Goal: Information Seeking & Learning: Find specific page/section

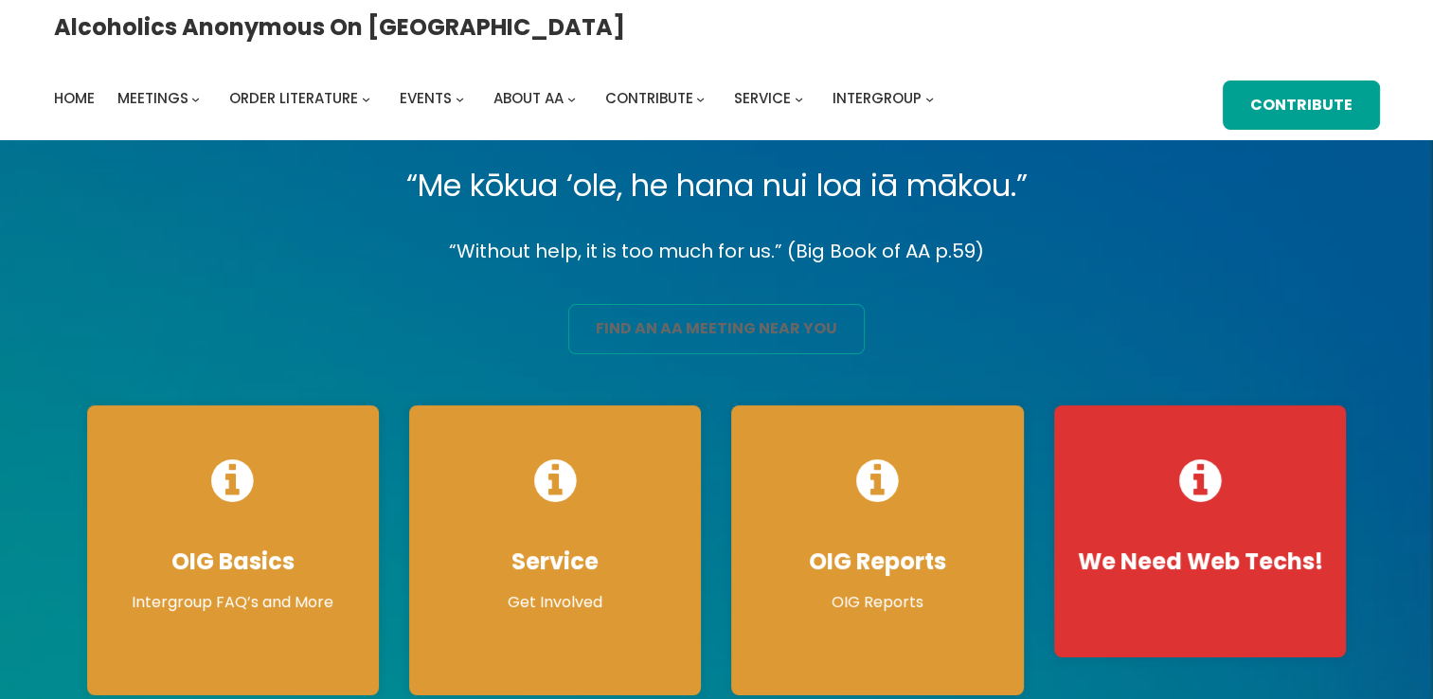
click at [760, 320] on link "find an aa meeting near you" at bounding box center [716, 329] width 297 height 50
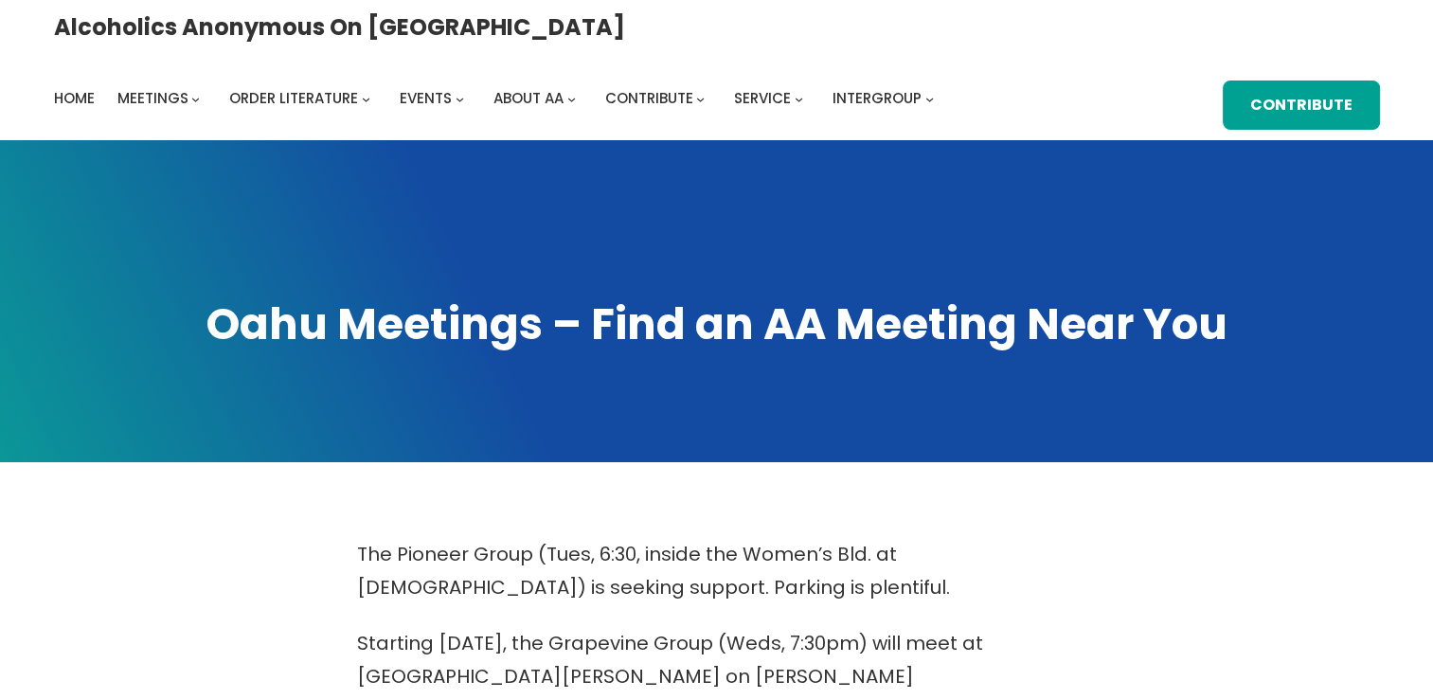
scroll to position [611, 0]
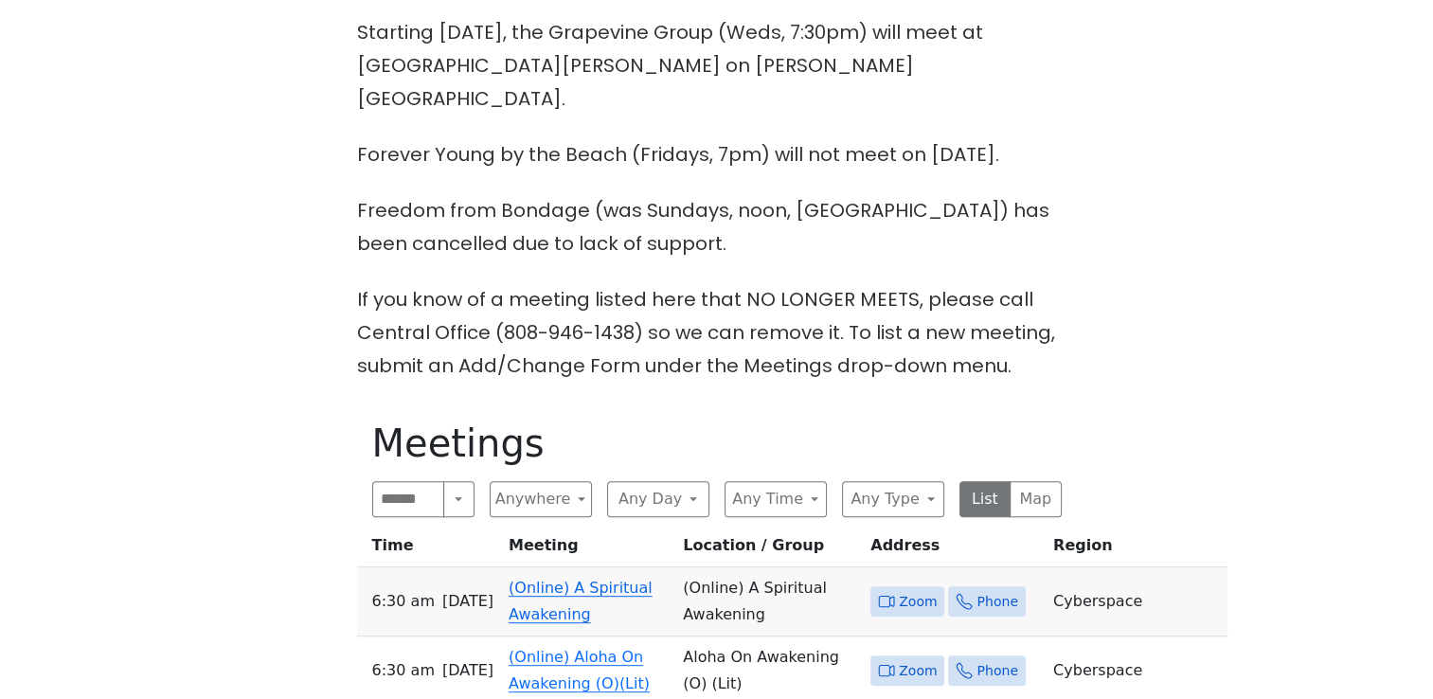
click at [899, 590] on span "Zoom" at bounding box center [918, 602] width 38 height 24
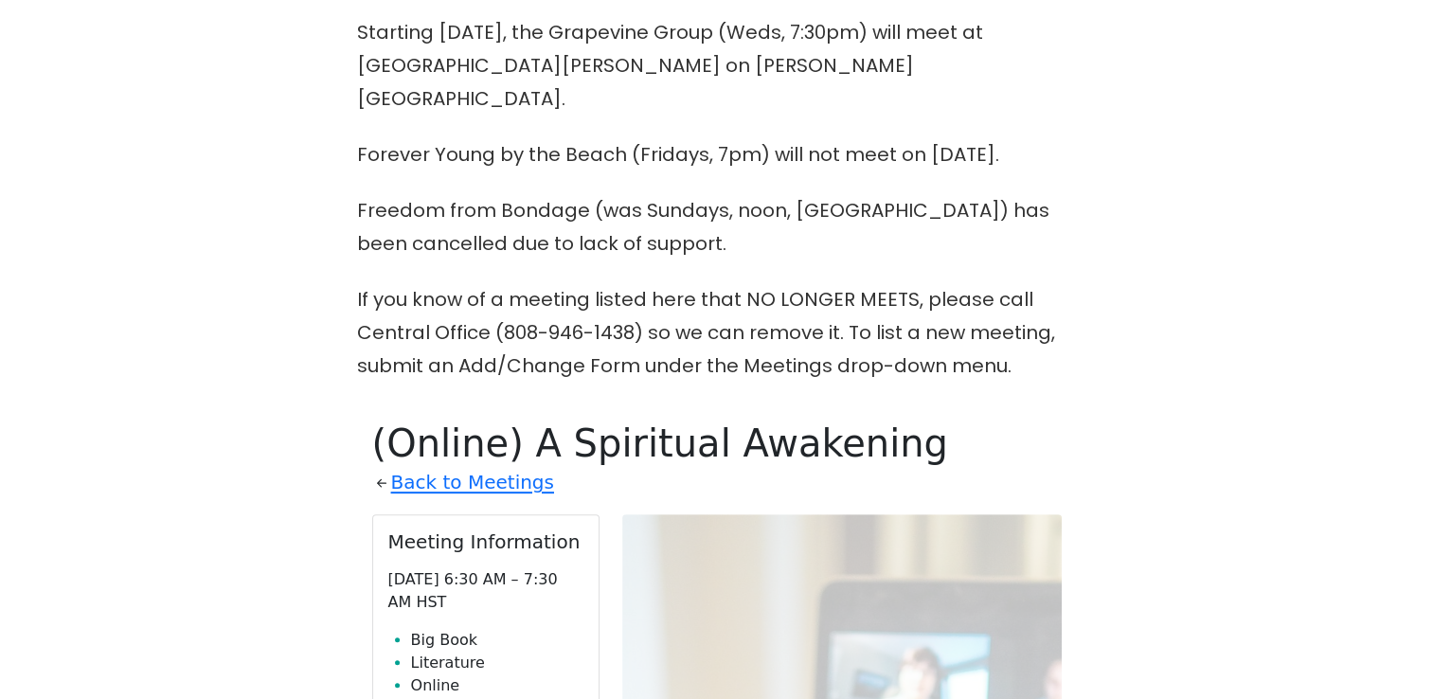
scroll to position [983, 0]
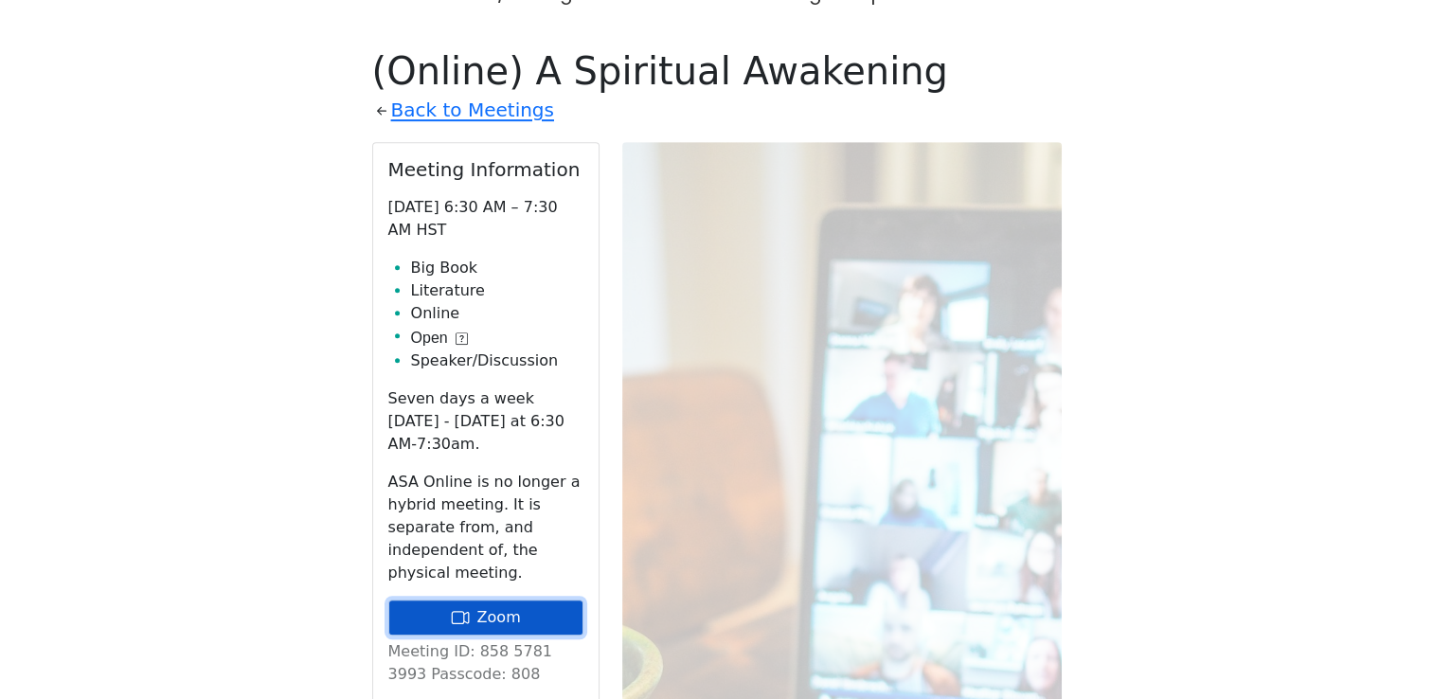
click at [447, 600] on link "Zoom" at bounding box center [485, 618] width 195 height 36
